Goal: Information Seeking & Learning: Learn about a topic

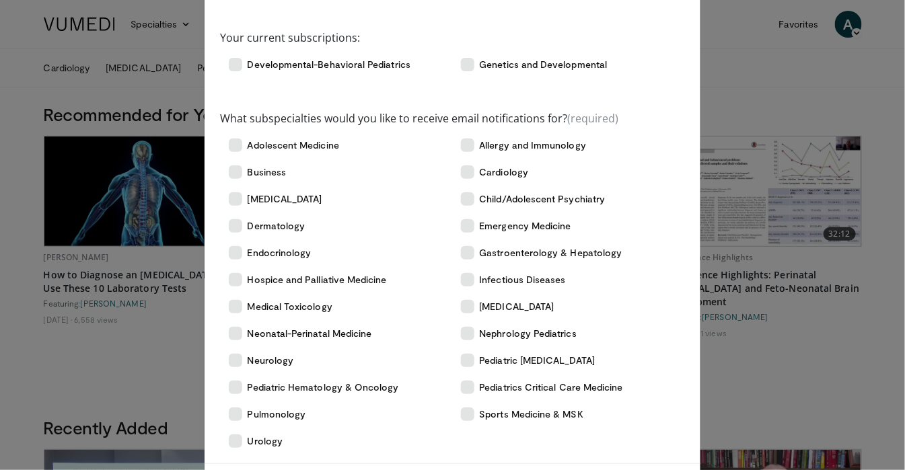
scroll to position [173, 0]
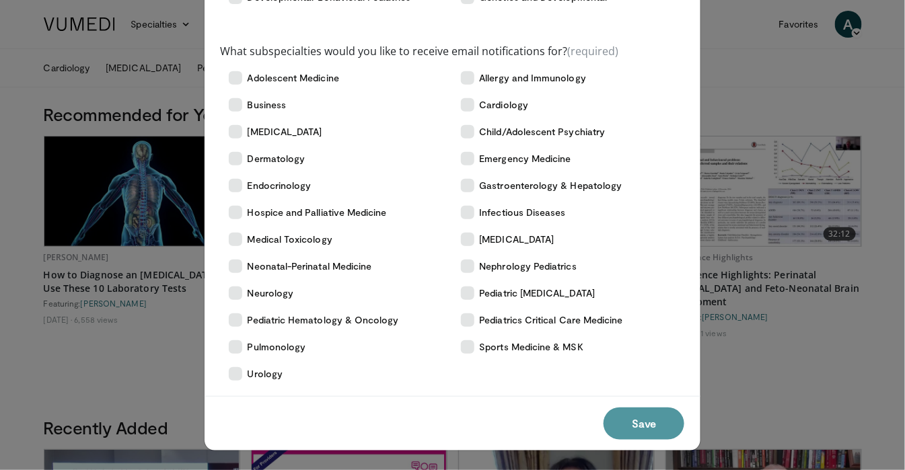
click at [652, 421] on button "Save" at bounding box center [644, 424] width 81 height 32
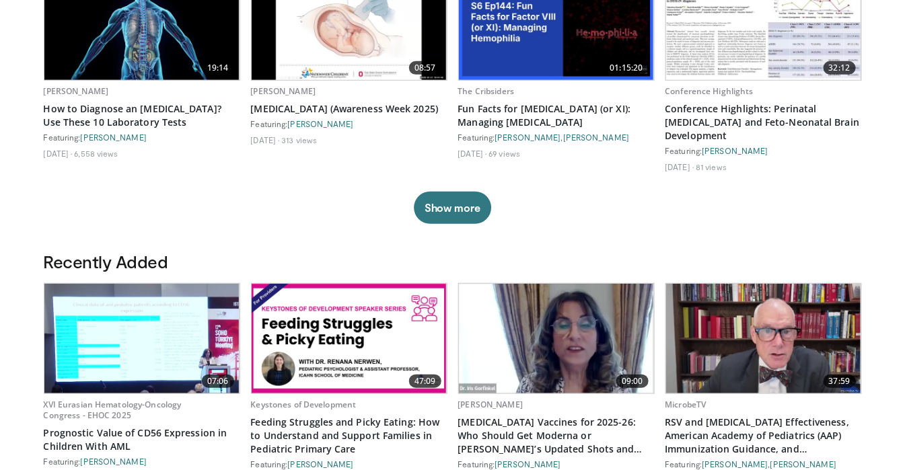
scroll to position [0, 0]
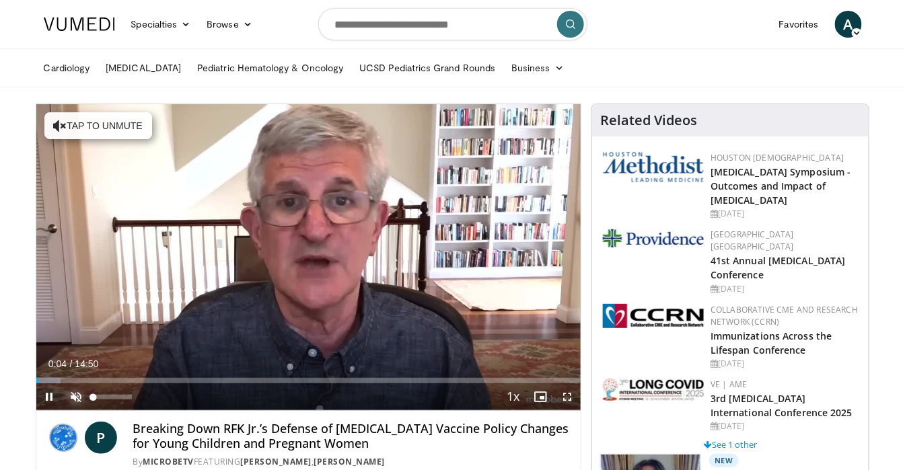
click at [75, 396] on span "Video Player" at bounding box center [76, 397] width 27 height 27
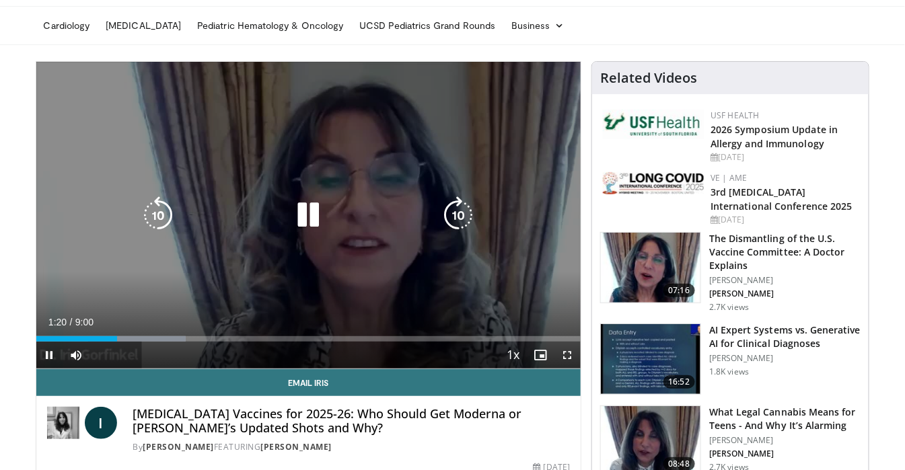
scroll to position [44, 0]
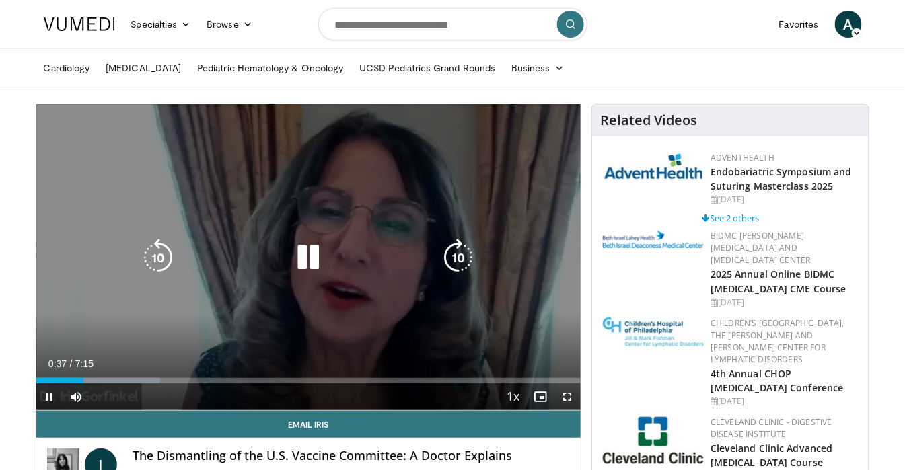
click at [317, 255] on icon "Video Player" at bounding box center [308, 258] width 38 height 38
